Goal: Transaction & Acquisition: Subscribe to service/newsletter

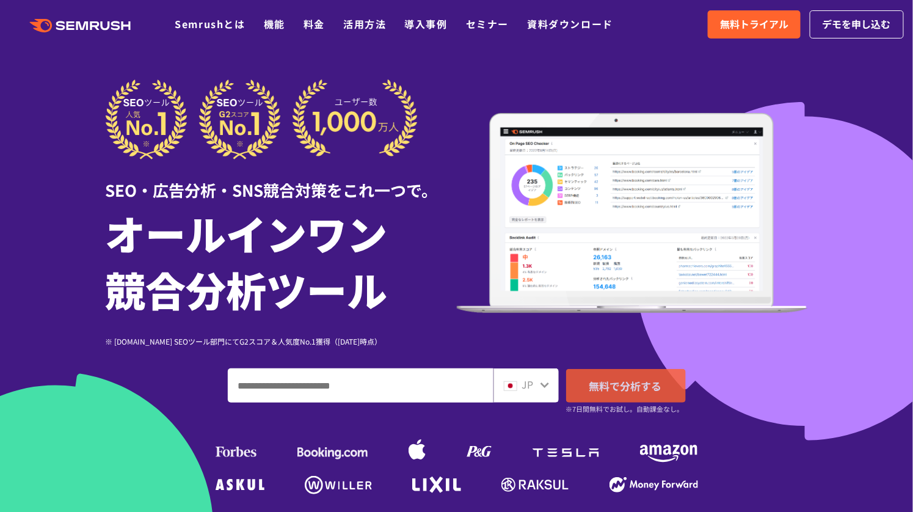
click at [655, 387] on span "無料で分析する" at bounding box center [625, 385] width 73 height 15
click at [422, 144] on div at bounding box center [281, 119] width 351 height 80
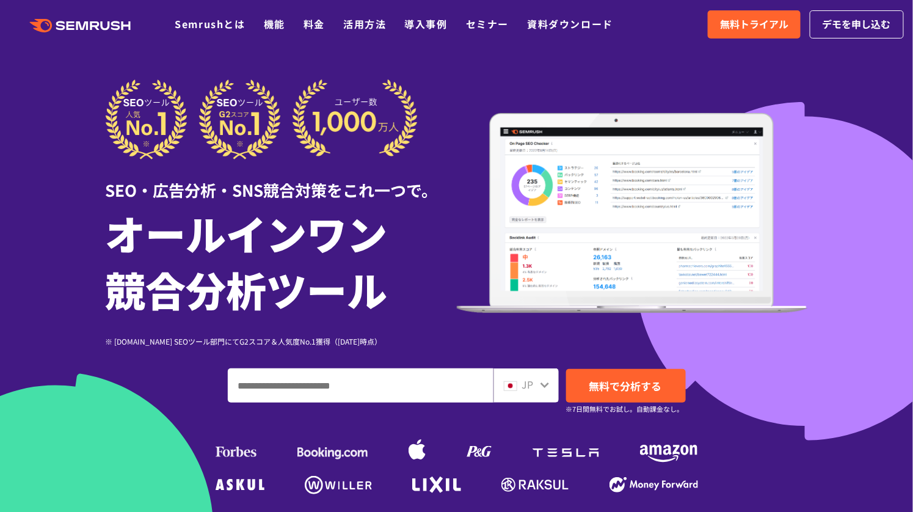
click at [567, 204] on img at bounding box center [632, 213] width 351 height 200
click at [613, 398] on link "無料で分析する" at bounding box center [626, 386] width 120 height 34
click at [644, 107] on div "SEO・広告分析・SNS競合対策をこれ一つで。 オールインワン 競合分析ツール ※ [DOMAIN_NAME] SEOツール部門にてG2スコア＆人気度No.1…" at bounding box center [457, 212] width 702 height 267
click at [625, 382] on span "無料で分析する" at bounding box center [625, 385] width 73 height 15
click at [468, 112] on div "SEO・広告分析・SNS競合対策をこれ一つで。 オールインワン 競合分析ツール ※ [DOMAIN_NAME] SEOツール部門にてG2スコア＆人気度No.1…" at bounding box center [457, 212] width 702 height 267
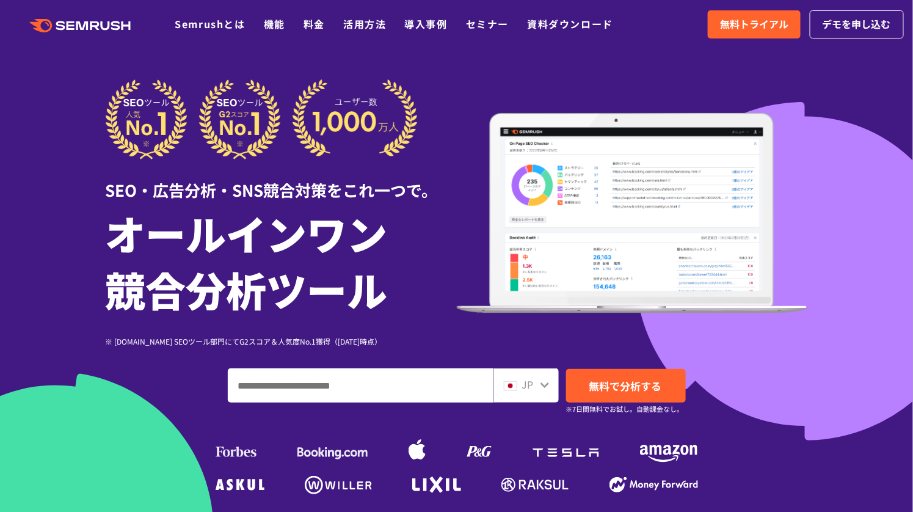
click at [468, 112] on div "SEO・広告分析・SNS競合対策をこれ一つで。 オールインワン 競合分析ツール ※ [DOMAIN_NAME] SEOツール部門にてG2スコア＆人気度No.1…" at bounding box center [457, 212] width 702 height 267
click at [327, 108] on img at bounding box center [262, 119] width 312 height 80
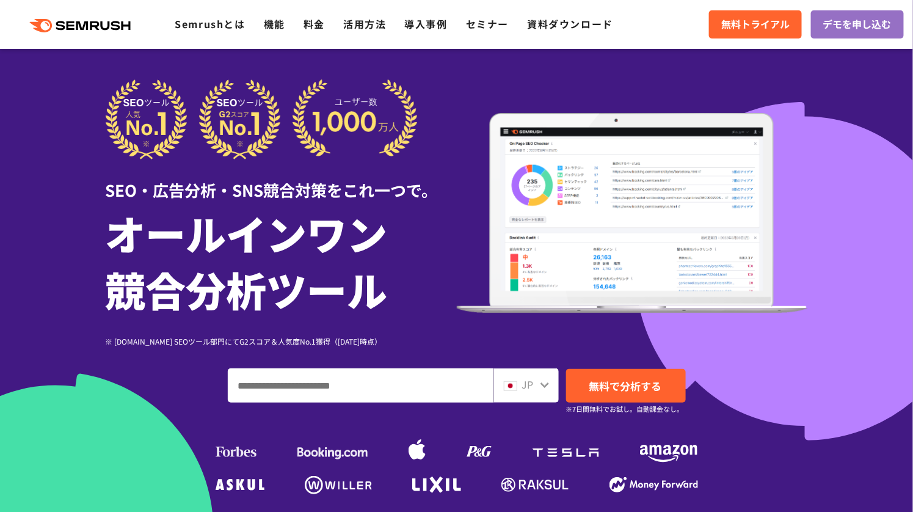
scroll to position [222, 0]
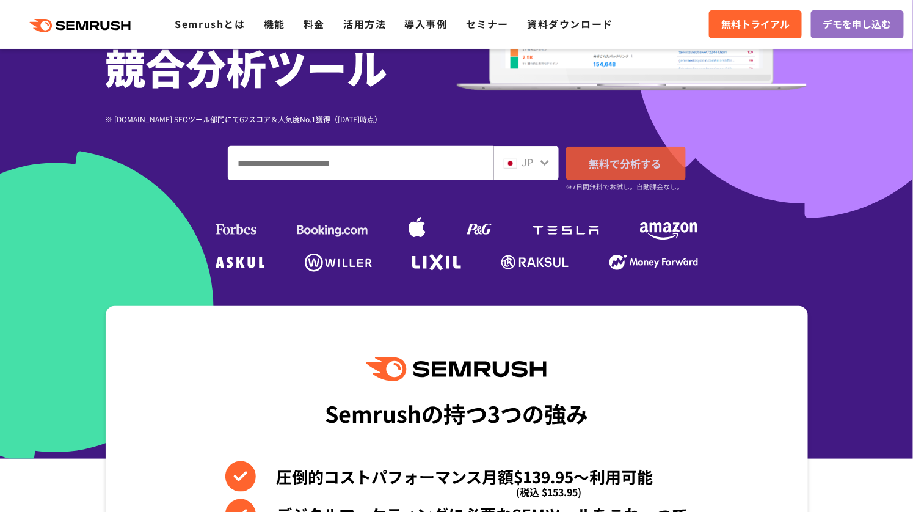
click at [639, 162] on span "無料で分析する" at bounding box center [625, 163] width 73 height 15
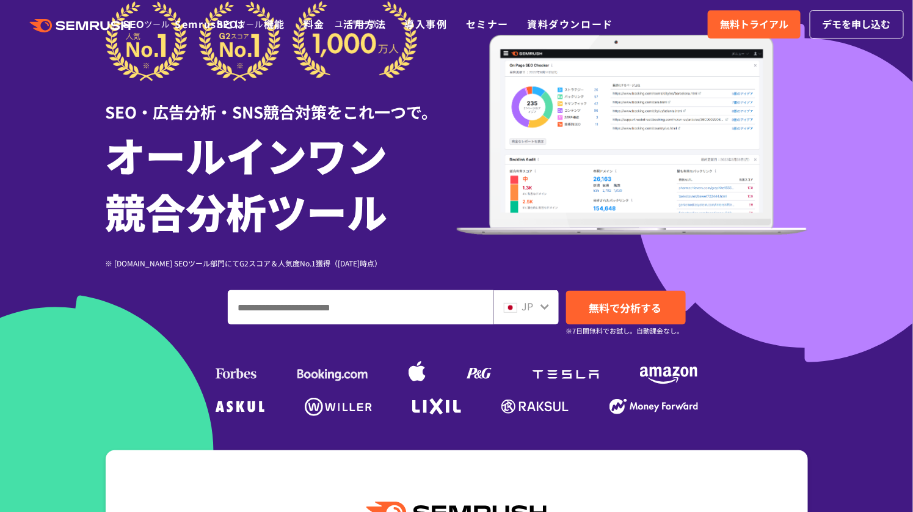
scroll to position [0, 0]
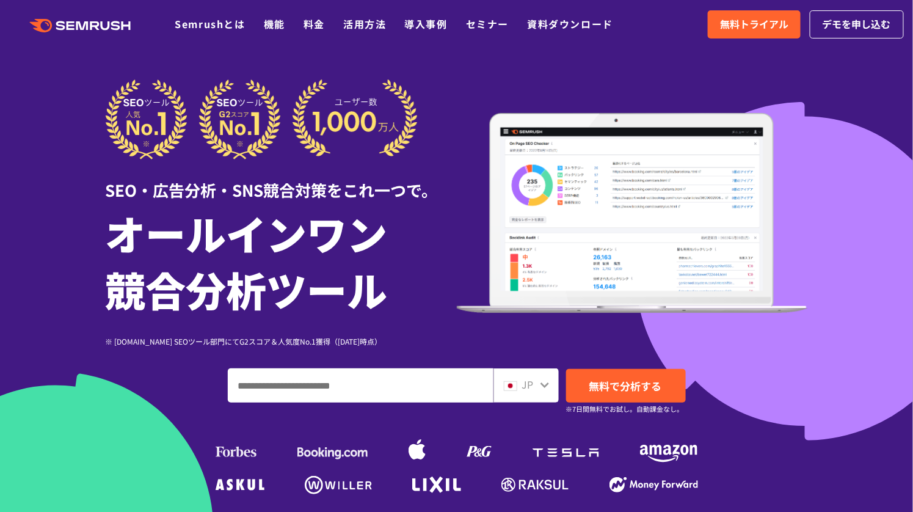
click at [563, 77] on div at bounding box center [456, 340] width 913 height 681
click at [478, 109] on div "SEO・広告分析・SNS競合対策をこれ一つで。 オールインワン 競合分析ツール ※ [DOMAIN_NAME] SEOツール部門にてG2スコア＆人気度No.1…" at bounding box center [457, 212] width 702 height 267
click at [737, 15] on link "無料トライアル" at bounding box center [754, 24] width 93 height 28
